Goal: Task Accomplishment & Management: Use online tool/utility

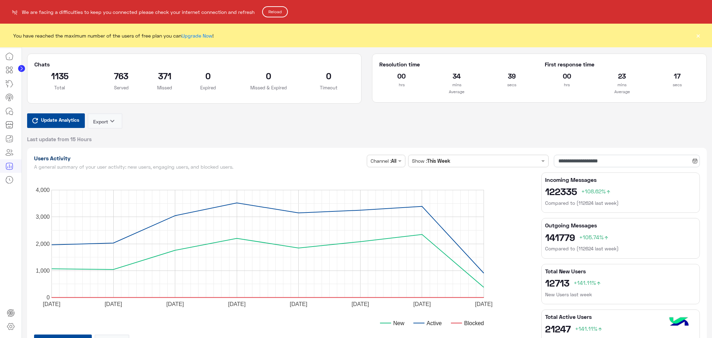
scroll to position [1761, 0]
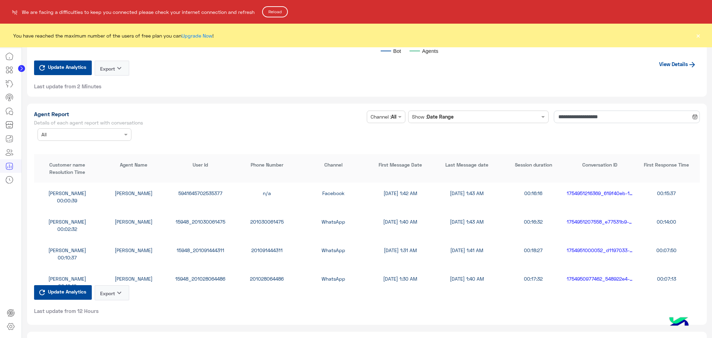
click at [281, 13] on button "Reload" at bounding box center [275, 11] width 26 height 11
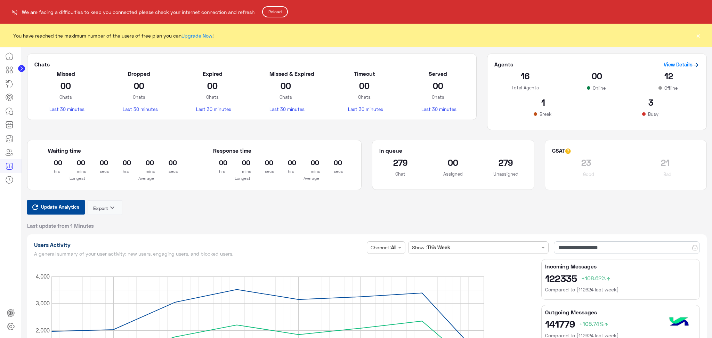
click at [274, 13] on button "Reload" at bounding box center [275, 11] width 26 height 11
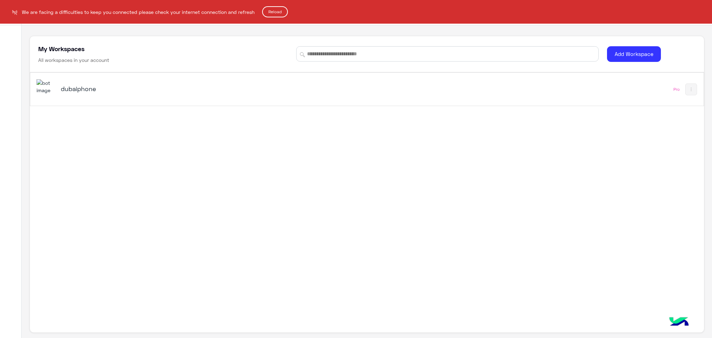
click at [282, 11] on button "Reload" at bounding box center [275, 11] width 26 height 11
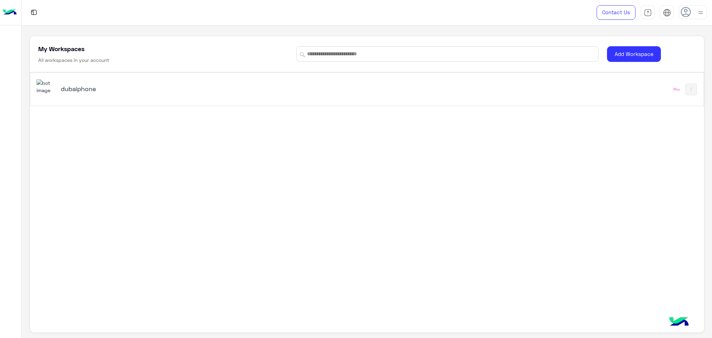
click at [98, 92] on h5 "dubaiphone" at bounding box center [180, 88] width 238 height 8
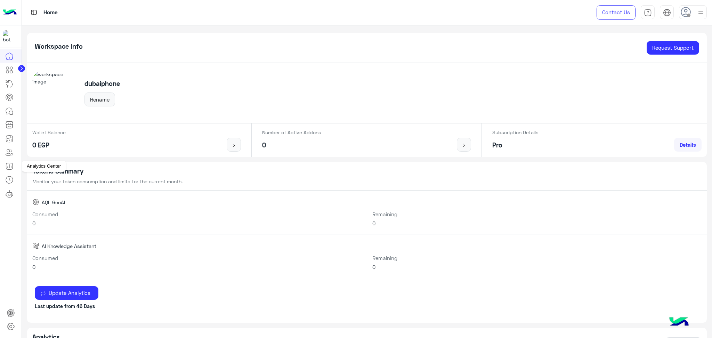
click at [8, 166] on icon at bounding box center [9, 166] width 8 height 8
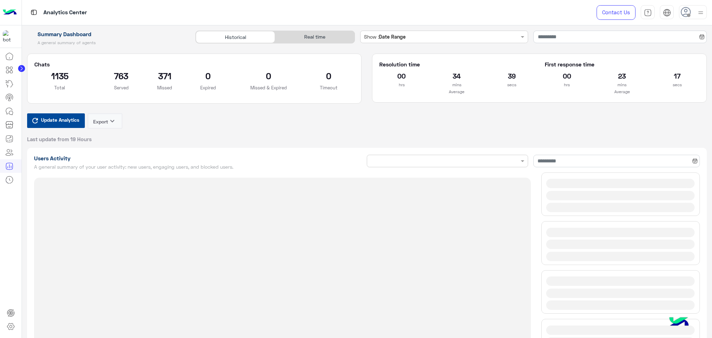
type input "**********"
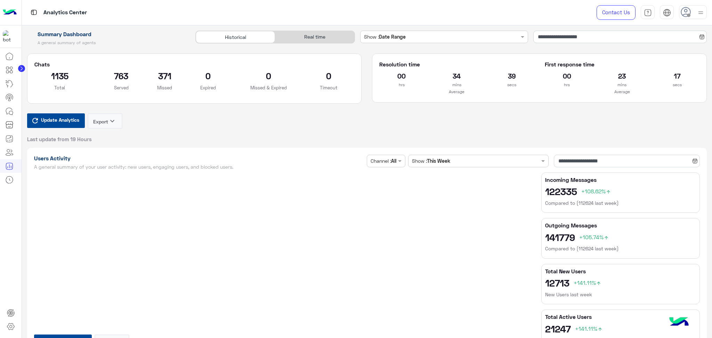
type input "**********"
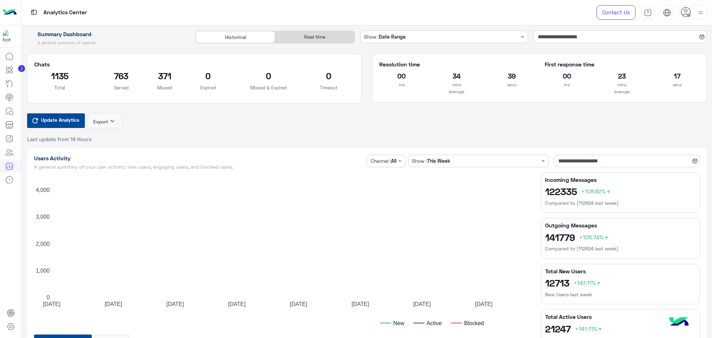
type input "**********"
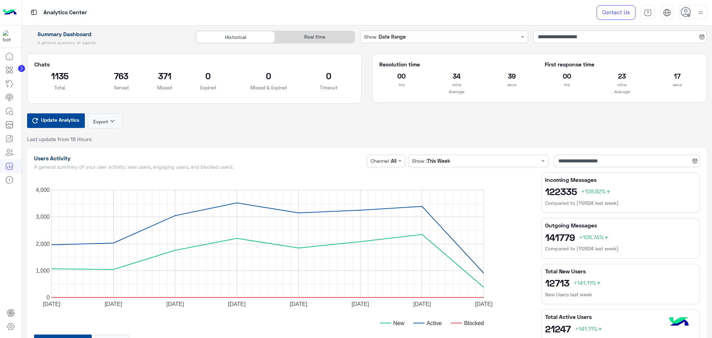
type input "**********"
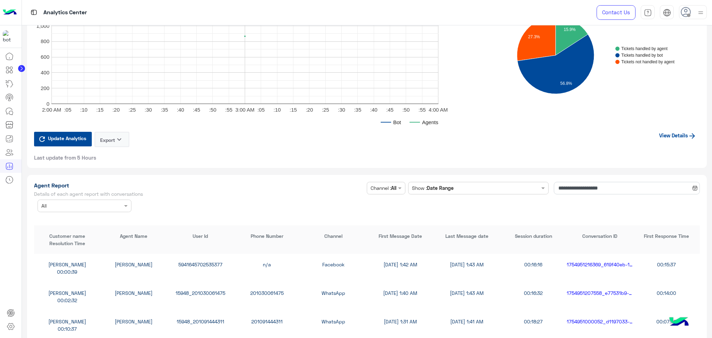
scroll to position [1761, 0]
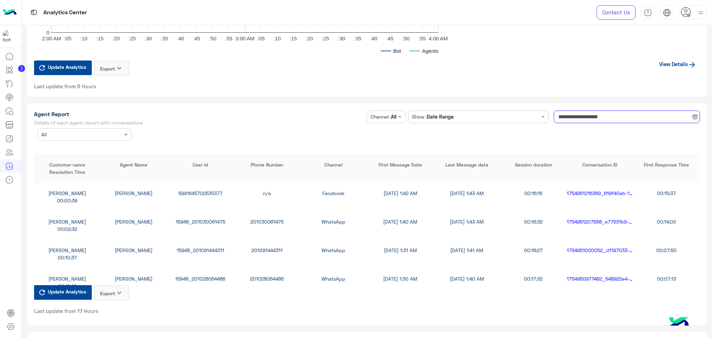
click at [594, 111] on input "**********" at bounding box center [627, 117] width 146 height 13
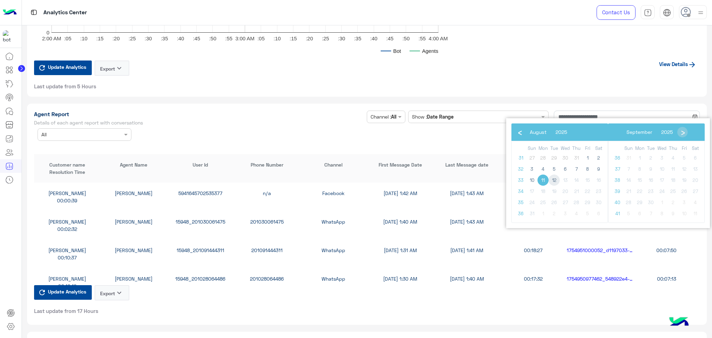
click at [550, 180] on span "12" at bounding box center [554, 180] width 11 height 11
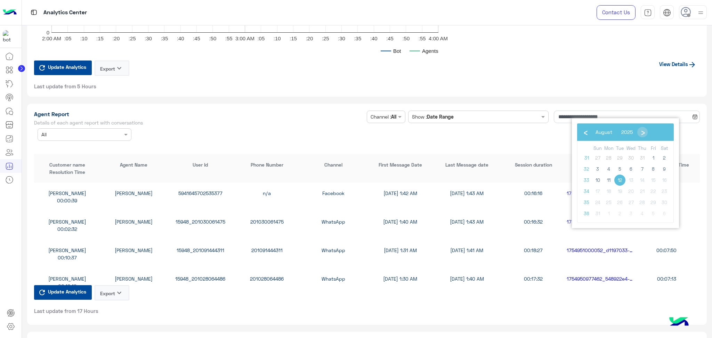
click at [622, 179] on span "12" at bounding box center [619, 180] width 11 height 11
type input "**********"
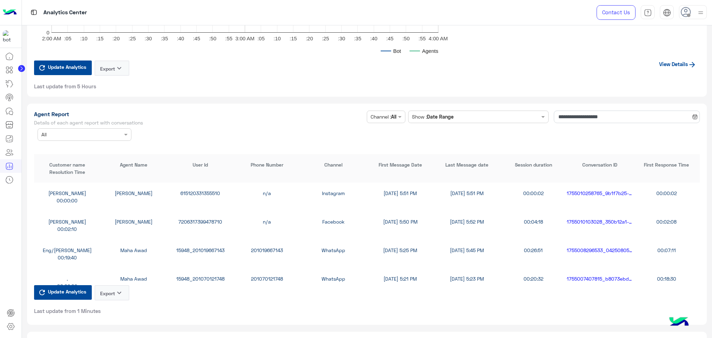
click at [117, 290] on icon "keyboard_arrow_down" at bounding box center [119, 293] width 8 height 8
click at [114, 301] on button "CSV" at bounding box center [112, 304] width 35 height 13
click at [115, 285] on button "Export keyboard_arrow_down" at bounding box center [112, 292] width 35 height 15
click at [117, 307] on button "CSV" at bounding box center [112, 304] width 35 height 13
click at [119, 289] on icon "keyboard_arrow_down" at bounding box center [119, 293] width 8 height 8
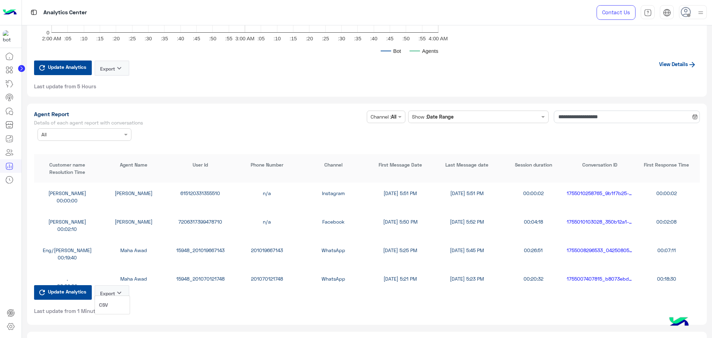
click at [121, 302] on button "CSV" at bounding box center [112, 304] width 35 height 13
click at [121, 289] on icon "keyboard_arrow_down" at bounding box center [119, 293] width 8 height 8
click at [121, 303] on button "CSV" at bounding box center [112, 304] width 35 height 13
click at [120, 289] on icon "keyboard_arrow_down" at bounding box center [119, 293] width 8 height 8
click at [118, 307] on button "CSV" at bounding box center [112, 304] width 35 height 13
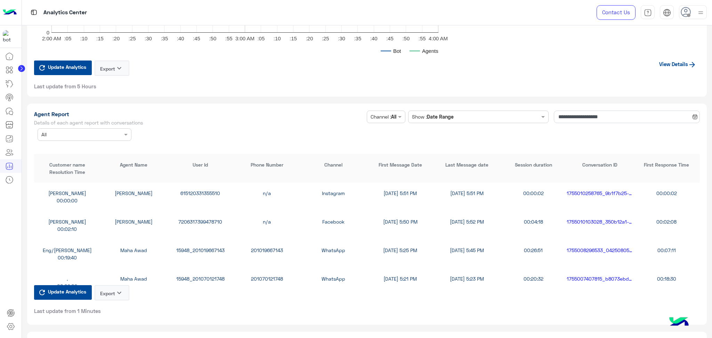
click at [120, 289] on icon "keyboard_arrow_down" at bounding box center [119, 293] width 8 height 8
click at [119, 305] on button "CSV" at bounding box center [112, 304] width 35 height 13
click at [120, 289] on icon "keyboard_arrow_down" at bounding box center [119, 293] width 8 height 8
click at [119, 300] on button "CSV" at bounding box center [112, 304] width 35 height 13
click at [111, 290] on button "Export keyboard_arrow_down" at bounding box center [112, 292] width 35 height 15
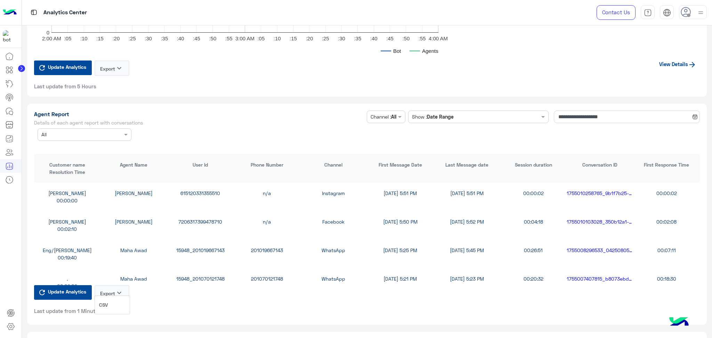
click at [116, 305] on button "CSV" at bounding box center [112, 304] width 35 height 13
click at [115, 288] on button "Export keyboard_arrow_down" at bounding box center [112, 292] width 35 height 15
click at [115, 303] on button "CSV" at bounding box center [112, 304] width 35 height 13
click at [114, 285] on button "Export keyboard_arrow_down" at bounding box center [112, 292] width 35 height 15
click at [114, 304] on button "CSV" at bounding box center [112, 304] width 35 height 13
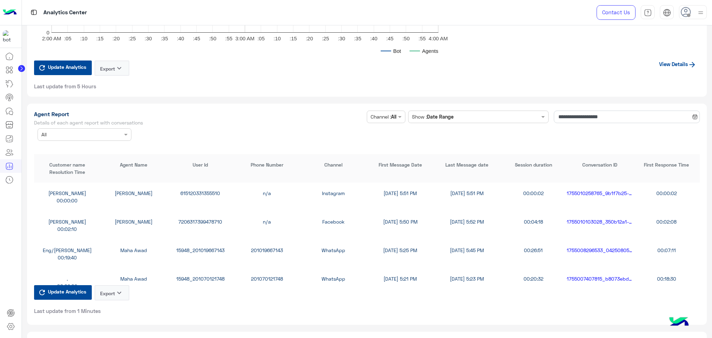
click at [111, 285] on button "Export keyboard_arrow_down" at bounding box center [112, 292] width 35 height 15
click at [113, 302] on button "CSV" at bounding box center [112, 304] width 35 height 13
click at [112, 289] on button "Export keyboard_arrow_down" at bounding box center [112, 292] width 35 height 15
click at [112, 305] on button "CSV" at bounding box center [112, 304] width 35 height 13
click at [113, 288] on button "Export keyboard_arrow_down" at bounding box center [112, 292] width 35 height 15
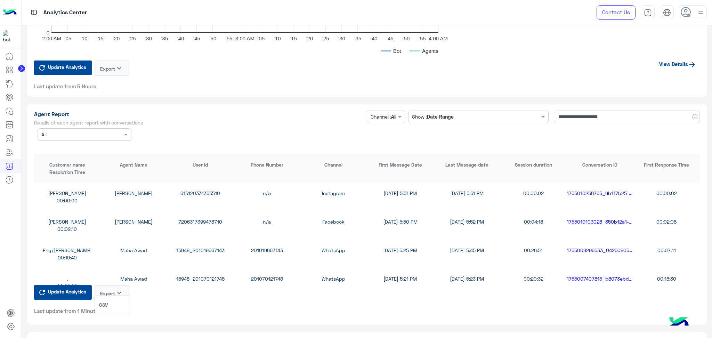
click at [112, 308] on button "CSV" at bounding box center [112, 304] width 35 height 13
click at [121, 289] on icon "keyboard_arrow_down" at bounding box center [119, 293] width 8 height 8
click at [115, 306] on button "CSV" at bounding box center [112, 304] width 35 height 13
click at [116, 289] on icon "keyboard_arrow_down" at bounding box center [119, 293] width 8 height 8
click at [121, 309] on button "CSV" at bounding box center [112, 304] width 35 height 13
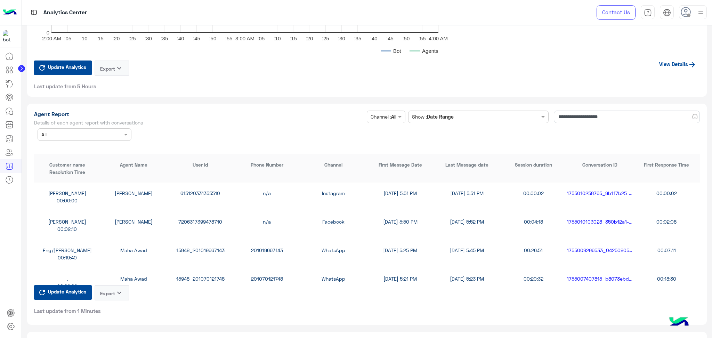
click at [118, 290] on icon "keyboard_arrow_down" at bounding box center [119, 293] width 8 height 8
click at [119, 303] on button "CSV" at bounding box center [112, 304] width 35 height 13
click at [118, 289] on icon "keyboard_arrow_down" at bounding box center [119, 293] width 8 height 8
click at [119, 303] on button "CSV" at bounding box center [112, 304] width 35 height 13
click at [118, 292] on button "Export keyboard_arrow_down" at bounding box center [112, 292] width 35 height 15
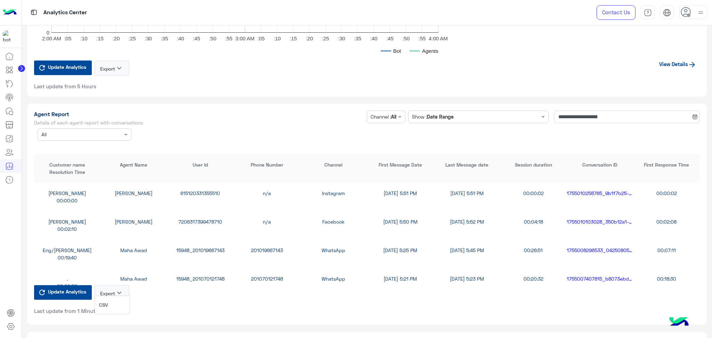
click at [121, 307] on button "CSV" at bounding box center [112, 304] width 35 height 13
click at [116, 290] on icon "keyboard_arrow_down" at bounding box center [119, 293] width 8 height 8
click at [116, 305] on button "CSV" at bounding box center [112, 304] width 35 height 13
click at [114, 289] on button "Export keyboard_arrow_down" at bounding box center [112, 292] width 35 height 15
click at [114, 302] on button "CSV" at bounding box center [112, 304] width 35 height 13
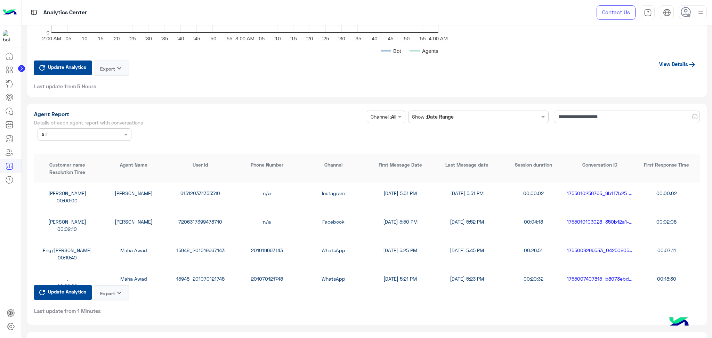
click at [113, 290] on button "Export keyboard_arrow_down" at bounding box center [112, 292] width 35 height 15
click at [111, 302] on button "CSV" at bounding box center [112, 304] width 35 height 13
click at [112, 285] on button "Export keyboard_arrow_down" at bounding box center [112, 292] width 35 height 15
click at [116, 306] on button "CSV" at bounding box center [112, 304] width 35 height 13
click at [116, 306] on div "Update Analytics Export keyboard_arrow_down Last update from 1 Minutes" at bounding box center [81, 299] width 95 height 29
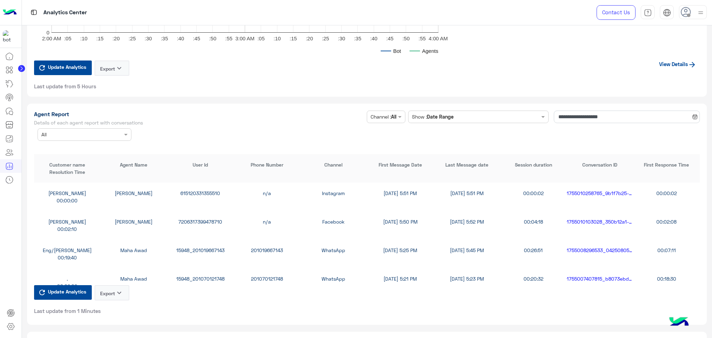
click at [112, 287] on button "Export keyboard_arrow_down" at bounding box center [112, 292] width 35 height 15
click at [104, 308] on span "CSV" at bounding box center [103, 304] width 9 height 7
click at [111, 292] on button "Export keyboard_arrow_down" at bounding box center [112, 292] width 35 height 15
click at [113, 305] on button "CSV" at bounding box center [112, 304] width 35 height 13
click at [115, 285] on button "Export keyboard_arrow_down" at bounding box center [112, 292] width 35 height 15
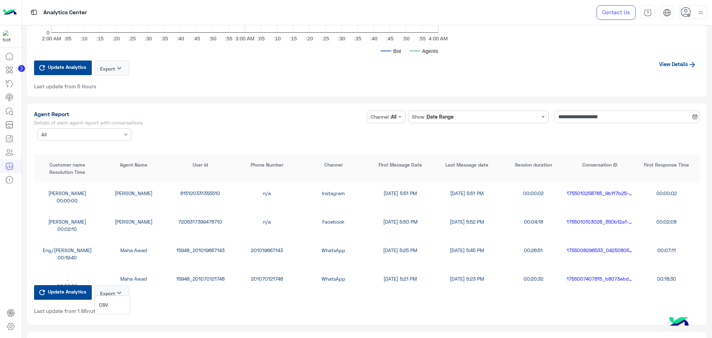
click at [110, 306] on button "CSV" at bounding box center [112, 304] width 35 height 13
click at [116, 290] on icon "keyboard_arrow_down" at bounding box center [119, 293] width 8 height 8
click at [115, 304] on button "CSV" at bounding box center [112, 304] width 35 height 13
click at [115, 288] on button "Export keyboard_arrow_down" at bounding box center [112, 292] width 35 height 15
click at [114, 303] on button "CSV" at bounding box center [112, 304] width 35 height 13
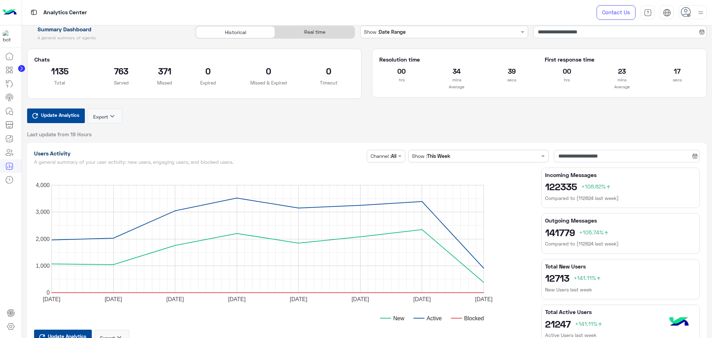
scroll to position [0, 0]
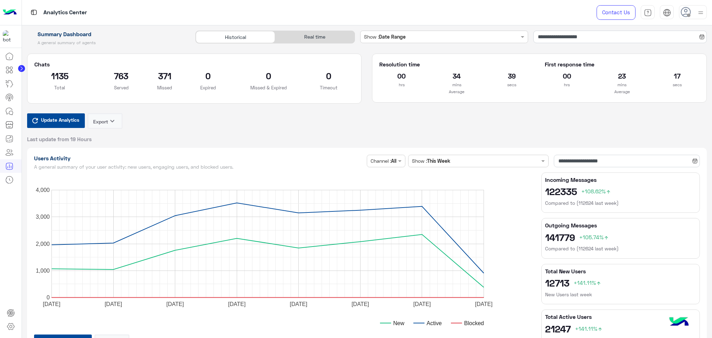
click at [328, 34] on div "Real time" at bounding box center [314, 37] width 79 height 12
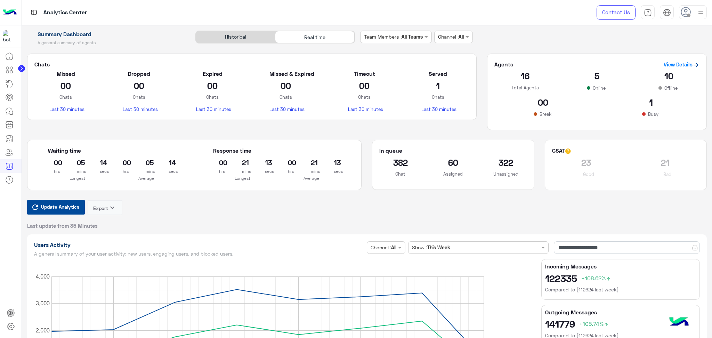
click at [73, 201] on button "Update Analytics" at bounding box center [56, 207] width 58 height 15
click at [10, 110] on icon at bounding box center [9, 111] width 8 height 8
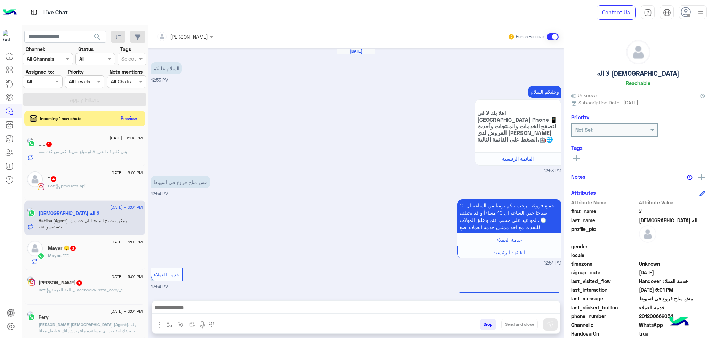
scroll to position [195, 0]
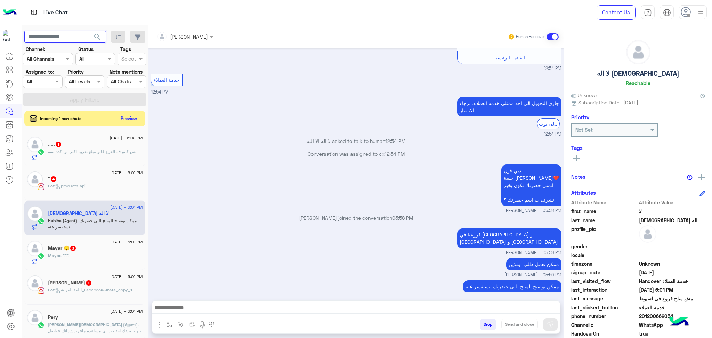
click at [63, 38] on input "text" at bounding box center [65, 37] width 82 height 13
paste input "**********"
type input "**********"
click at [89, 31] on button "search" at bounding box center [97, 38] width 17 height 15
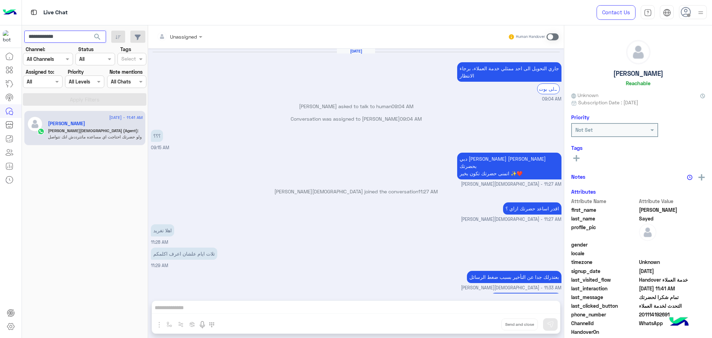
scroll to position [294, 0]
